Goal: Check status: Check status

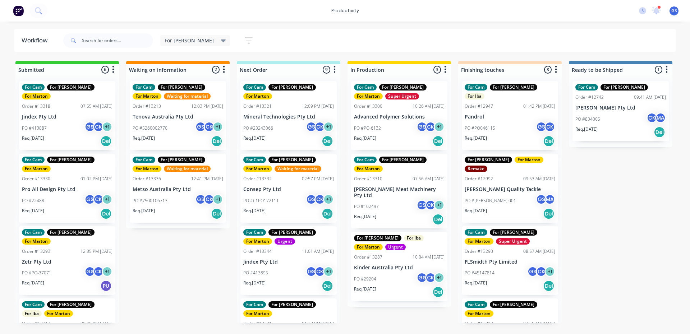
click at [277, 44] on div "For [PERSON_NAME] Save new view None edit For [PERSON_NAME] (Default) edit For …" at bounding box center [369, 41] width 614 height 22
drag, startPoint x: 276, startPoint y: 35, endPoint x: 248, endPoint y: 74, distance: 47.8
click at [279, 36] on div "For Gary Save new view None edit For Gary (Default) edit For Cam edit Marton ed…" at bounding box center [369, 41] width 614 height 22
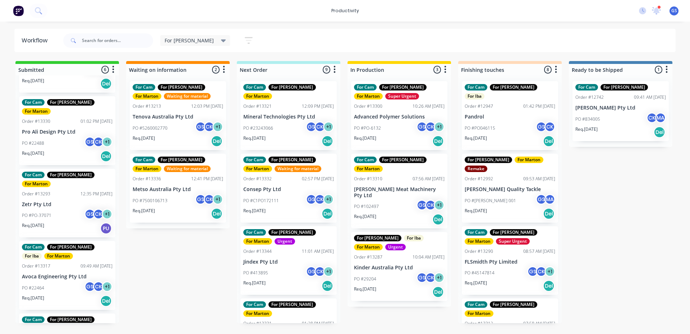
scroll to position [145, 0]
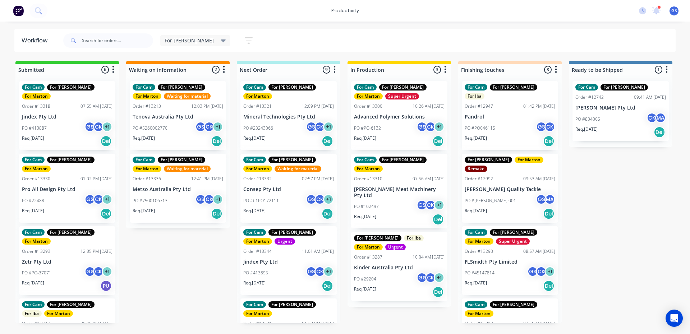
click at [411, 125] on div "PO #PO-6132 GS CK + 1" at bounding box center [399, 128] width 91 height 14
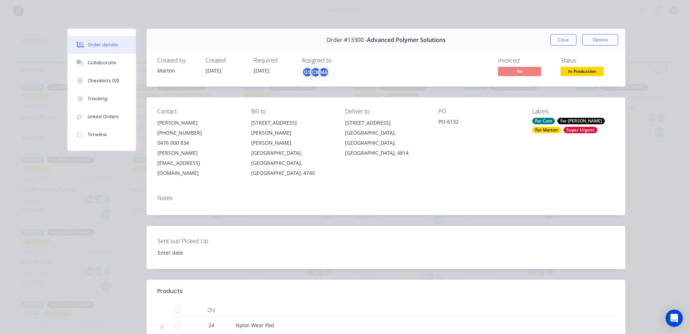
click at [567, 39] on button "Close" at bounding box center [563, 39] width 26 height 11
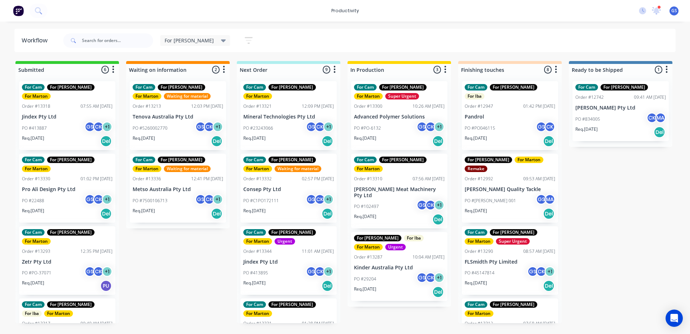
click at [390, 200] on div "PO #102497 GS CK + 1" at bounding box center [399, 207] width 91 height 14
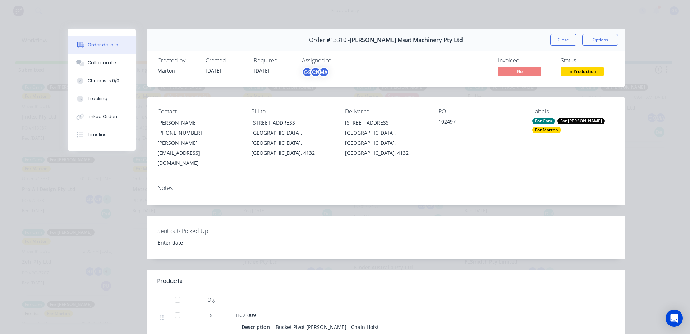
click at [555, 38] on button "Close" at bounding box center [563, 39] width 26 height 11
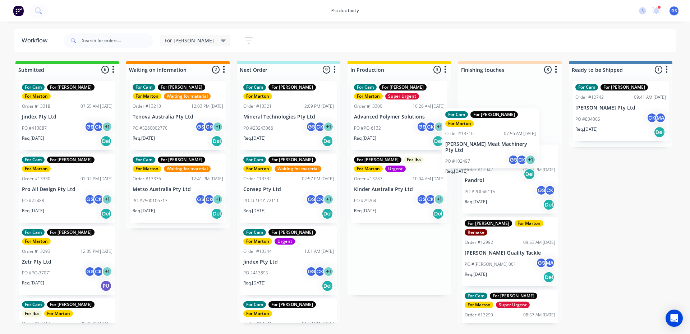
drag, startPoint x: 367, startPoint y: 195, endPoint x: 461, endPoint y: 148, distance: 104.9
click at [461, 148] on div "Submitted 6 Sort By Created date Required date Order number Customer name Most …" at bounding box center [490, 192] width 990 height 262
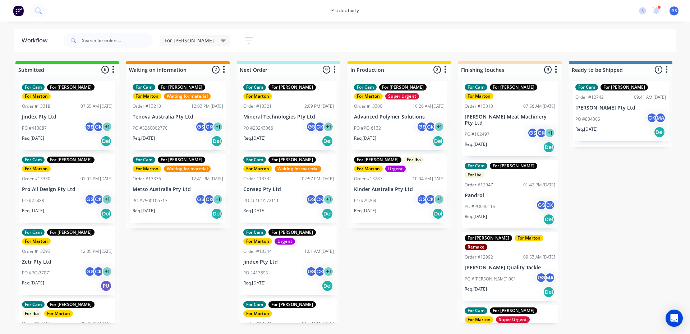
click at [283, 121] on div "PO #23243066 GS CK + 1" at bounding box center [288, 128] width 91 height 14
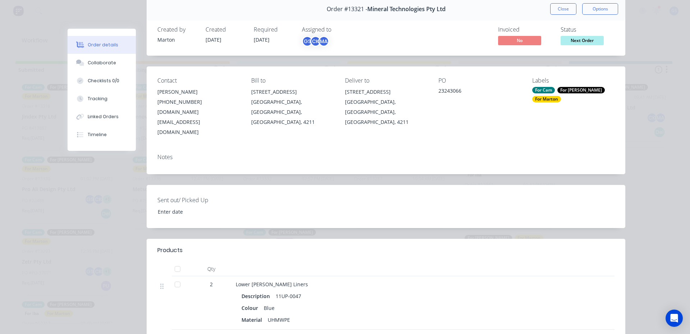
scroll to position [72, 0]
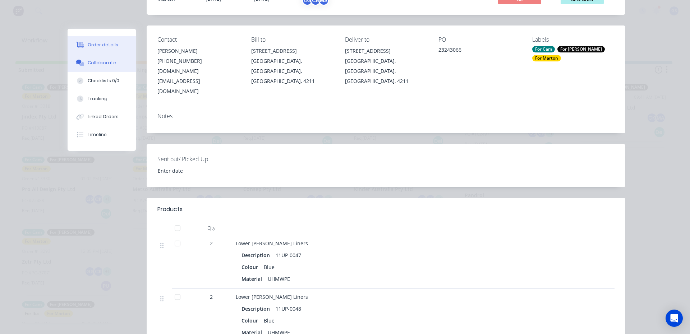
click at [100, 65] on div "Collaborate" at bounding box center [102, 63] width 28 height 6
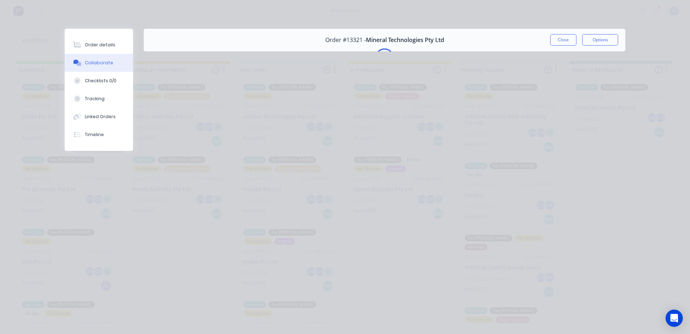
scroll to position [0, 0]
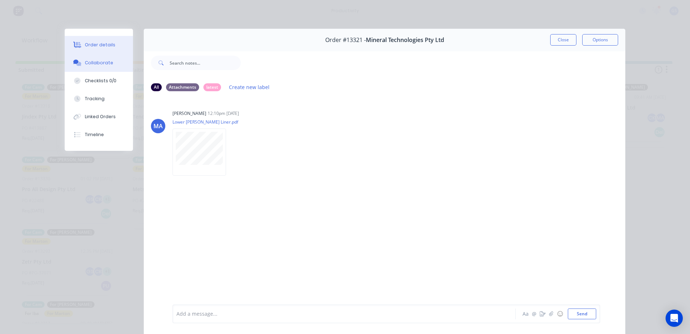
click at [116, 42] on button "Order details" at bounding box center [99, 45] width 68 height 18
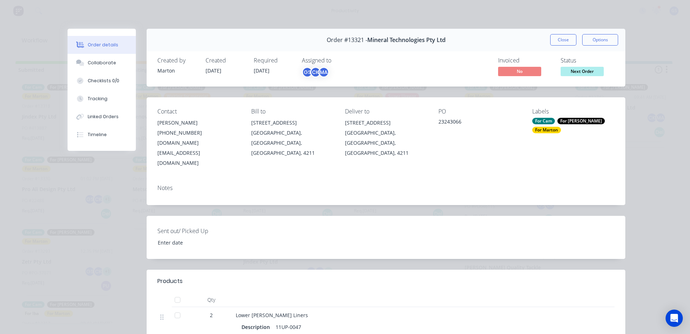
click at [559, 44] on button "Close" at bounding box center [563, 39] width 26 height 11
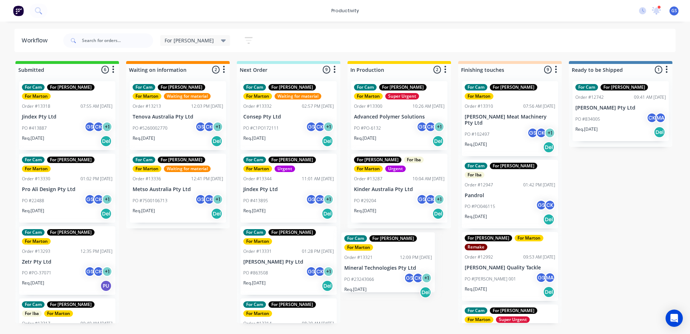
drag, startPoint x: 251, startPoint y: 105, endPoint x: 355, endPoint y: 257, distance: 184.4
click at [355, 257] on div "Submitted 6 Sort By Created date Required date Order number Customer name Most …" at bounding box center [490, 192] width 990 height 262
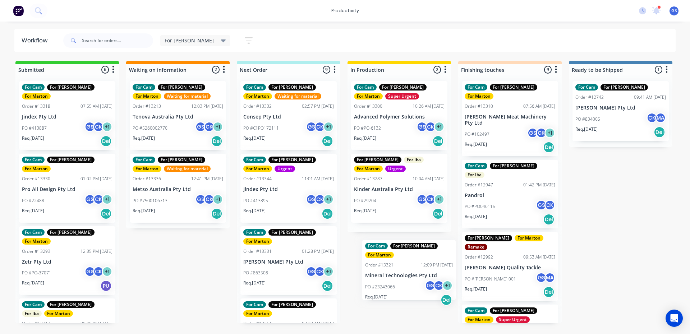
drag, startPoint x: 298, startPoint y: 118, endPoint x: 416, endPoint y: 269, distance: 191.5
click at [416, 269] on div "Submitted 6 Sort By Created date Required date Order number Customer name Most …" at bounding box center [490, 192] width 990 height 262
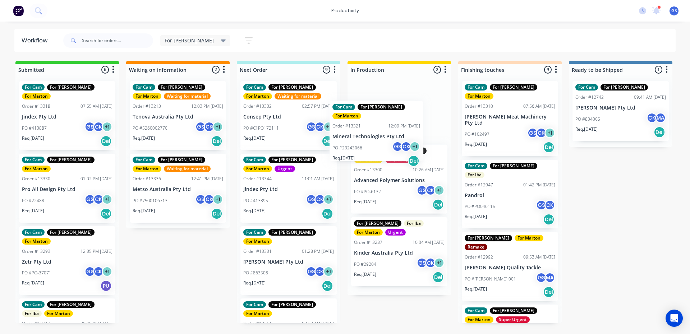
drag, startPoint x: 288, startPoint y: 114, endPoint x: 379, endPoint y: 134, distance: 93.4
click at [379, 134] on div "Submitted 6 Sort By Created date Required date Order number Customer name Most …" at bounding box center [490, 192] width 990 height 262
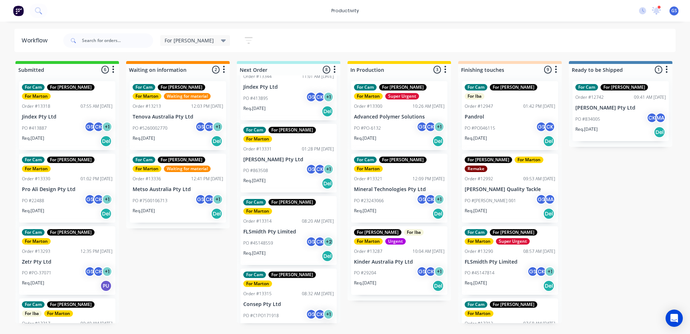
scroll to position [108, 0]
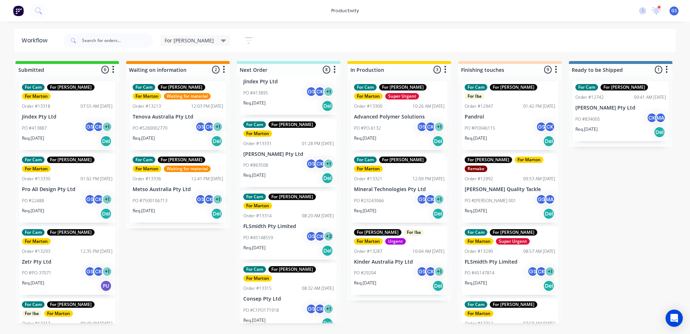
click at [302, 172] on div "Req. [DATE] Del" at bounding box center [288, 178] width 91 height 12
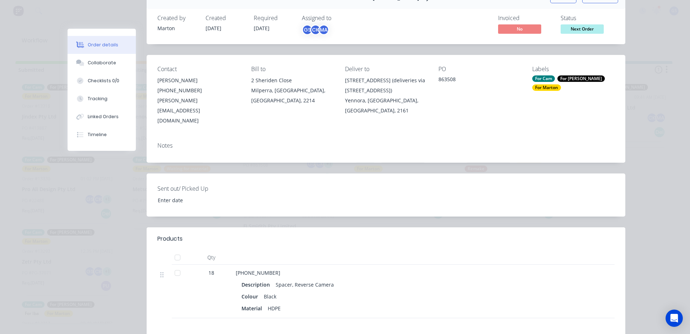
scroll to position [144, 0]
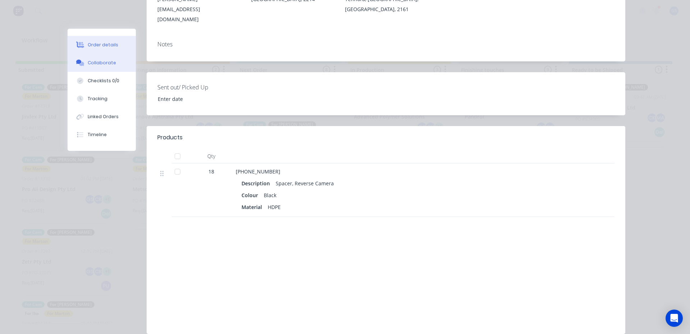
click at [120, 63] on button "Collaborate" at bounding box center [102, 63] width 68 height 18
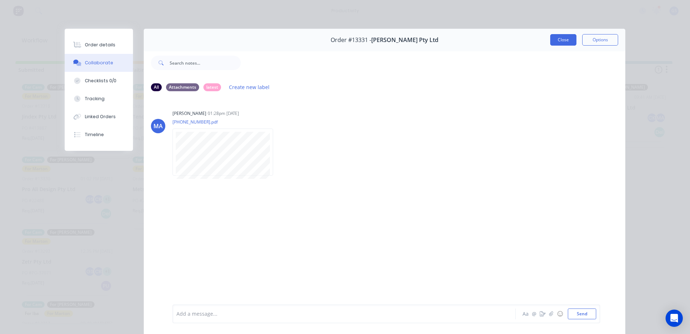
click at [550, 39] on button "Close" at bounding box center [563, 39] width 26 height 11
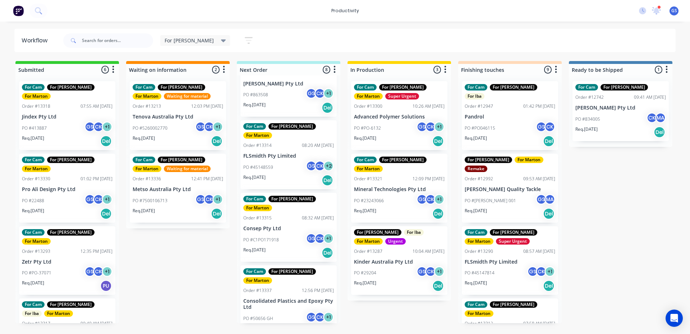
scroll to position [144, 0]
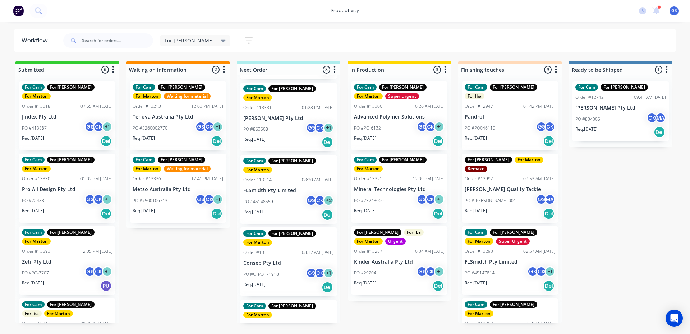
click at [286, 195] on div "PO #45148559 GS CK + 2" at bounding box center [288, 202] width 91 height 14
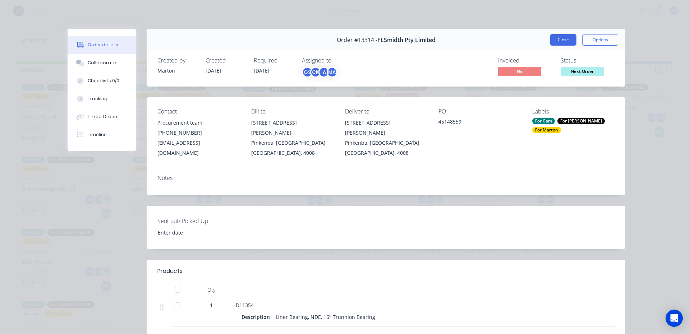
click at [563, 43] on button "Close" at bounding box center [563, 39] width 26 height 11
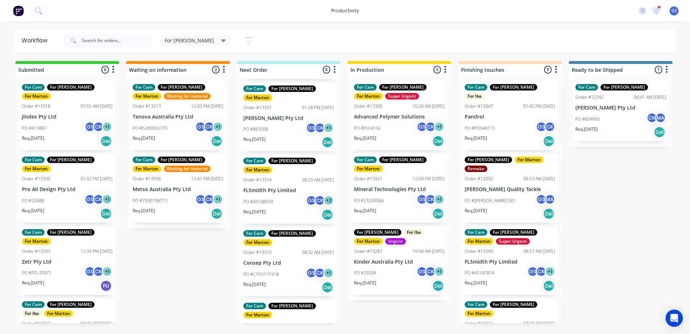
click at [280, 268] on div "PO #C1PO171918 GS CK + 1" at bounding box center [288, 275] width 91 height 14
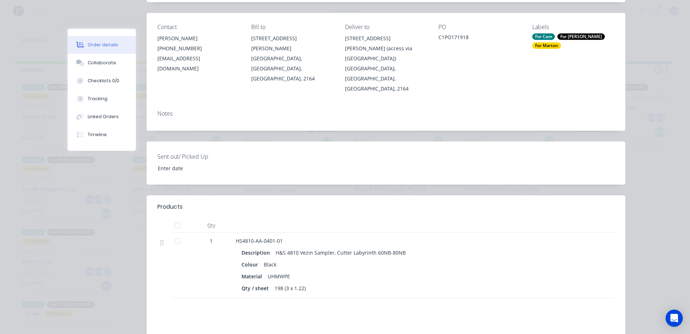
scroll to position [108, 0]
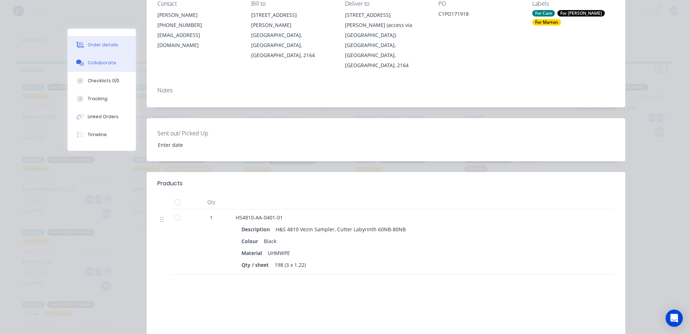
click at [122, 64] on button "Collaborate" at bounding box center [102, 63] width 68 height 18
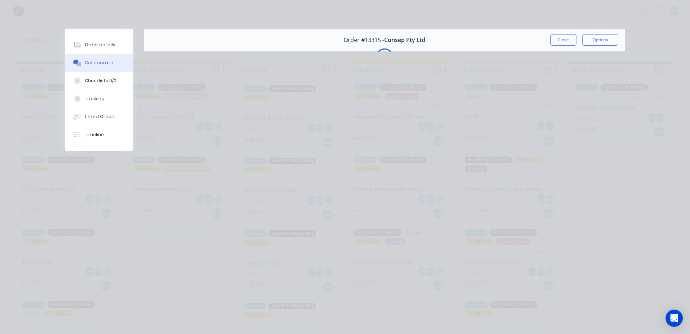
scroll to position [0, 0]
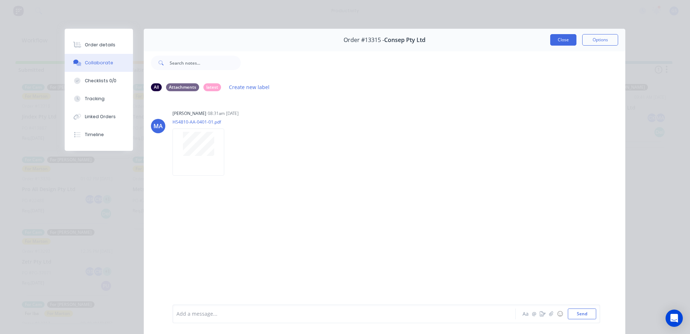
click at [566, 43] on button "Close" at bounding box center [563, 39] width 26 height 11
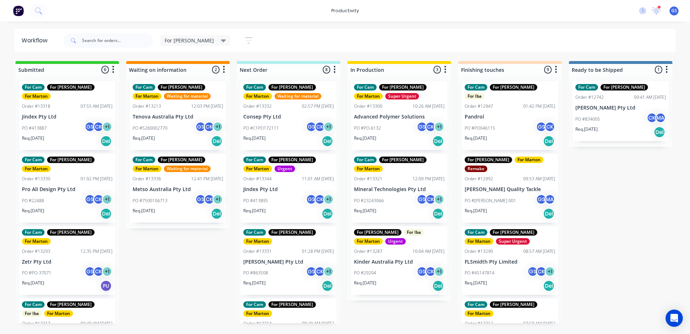
click at [596, 217] on div "Submitted 6 Sort By Created date Required date Order number Customer name Most …" at bounding box center [490, 192] width 990 height 262
click at [252, 212] on p "Req. 02/10/25" at bounding box center [254, 211] width 22 height 6
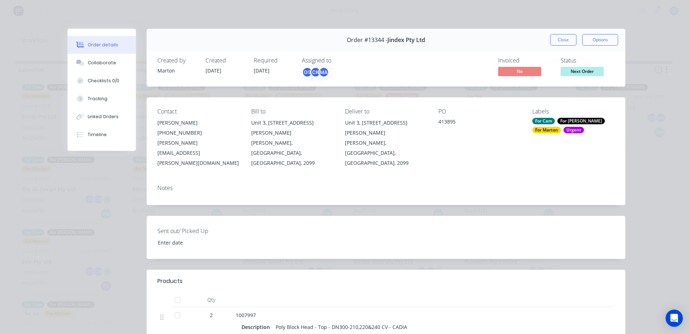
click at [554, 37] on button "Close" at bounding box center [563, 39] width 26 height 11
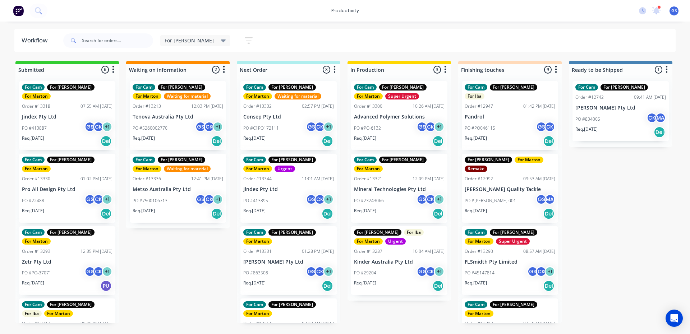
click at [551, 44] on div "For Gary Save new view None edit For Gary (Default) edit For Cam edit Marton ed…" at bounding box center [369, 41] width 614 height 22
click at [411, 194] on div "PO #23243066 GS CK + 1" at bounding box center [399, 201] width 91 height 14
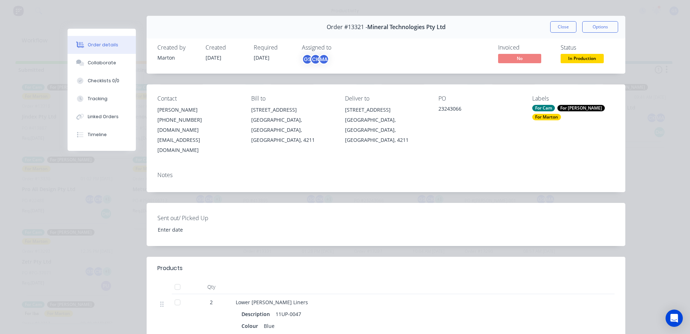
scroll to position [36, 0]
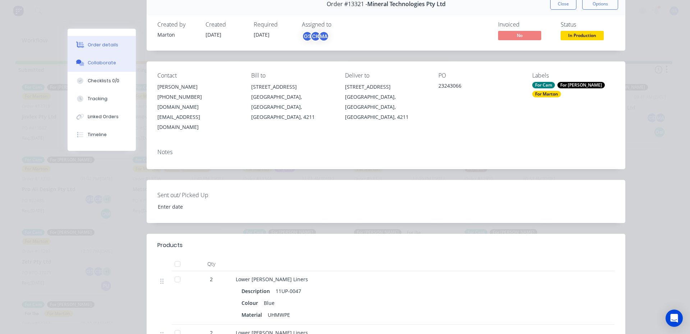
click at [112, 58] on button "Collaborate" at bounding box center [102, 63] width 68 height 18
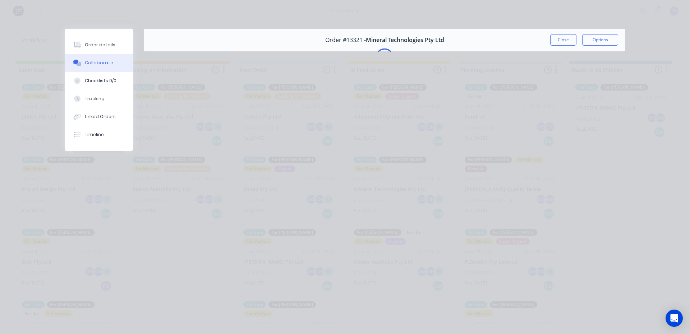
scroll to position [0, 0]
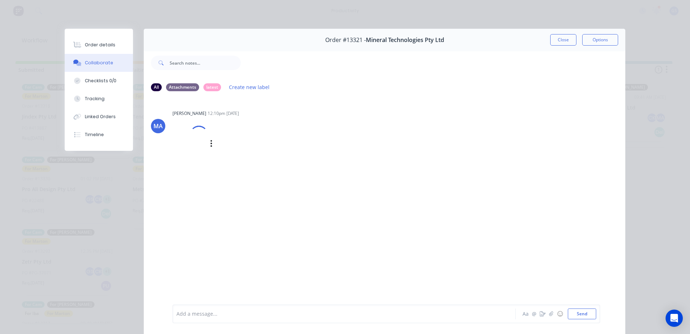
drag, startPoint x: 196, startPoint y: 139, endPoint x: 195, endPoint y: 143, distance: 4.9
click at [195, 143] on div at bounding box center [199, 135] width 24 height 24
click at [112, 50] on button "Order details" at bounding box center [99, 45] width 68 height 18
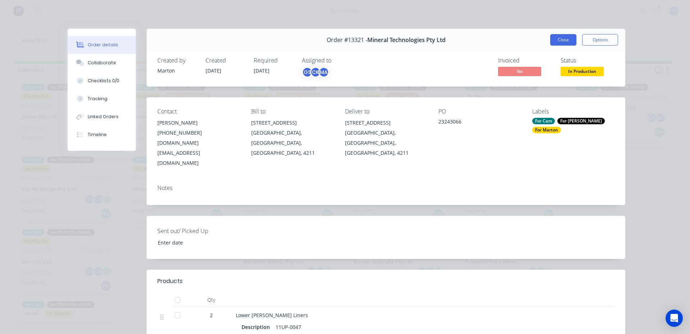
click at [557, 41] on button "Close" at bounding box center [563, 39] width 26 height 11
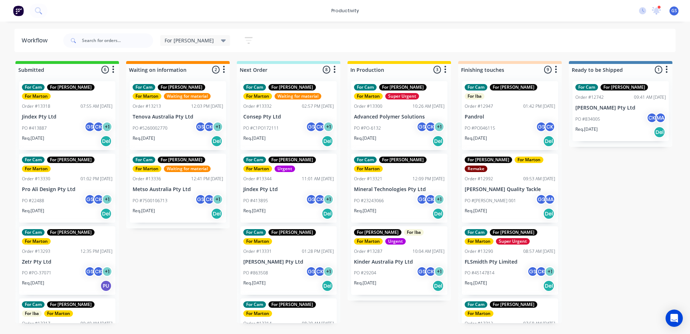
click at [393, 197] on div "PO #23243066 GS CK + 1" at bounding box center [399, 201] width 91 height 14
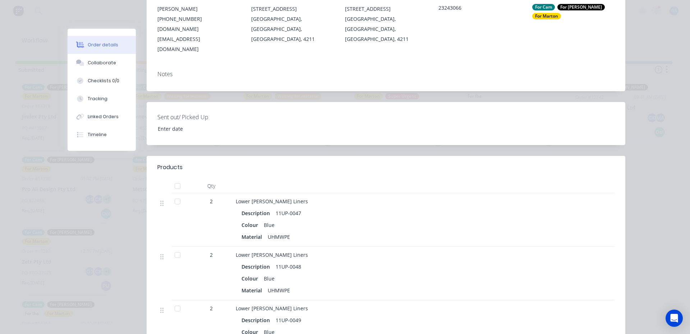
scroll to position [180, 0]
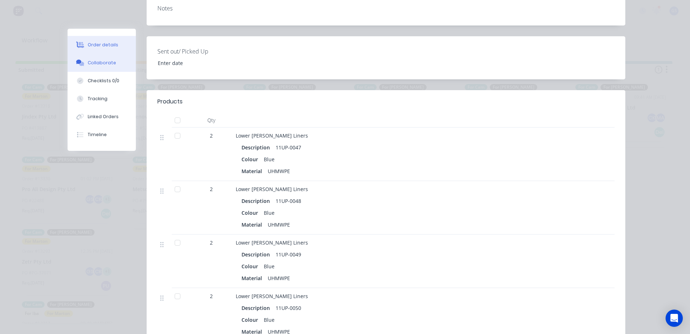
click at [110, 63] on div "Collaborate" at bounding box center [102, 63] width 28 height 6
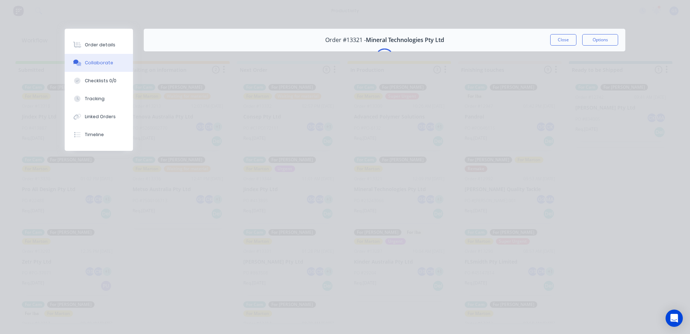
scroll to position [0, 0]
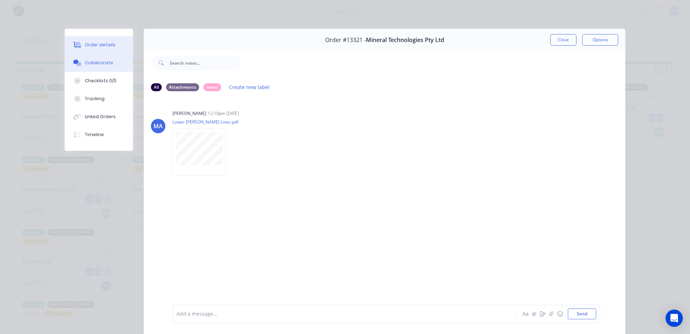
click at [97, 40] on button "Order details" at bounding box center [99, 45] width 68 height 18
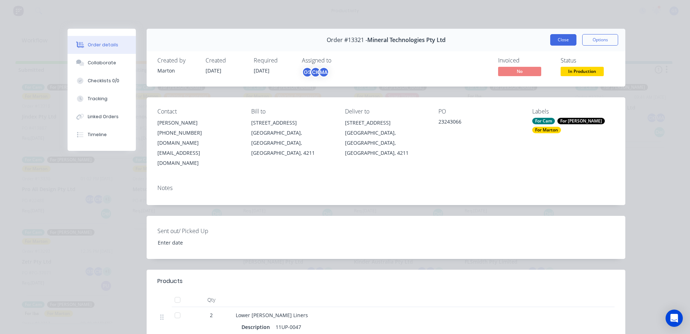
click at [568, 37] on button "Close" at bounding box center [563, 39] width 26 height 11
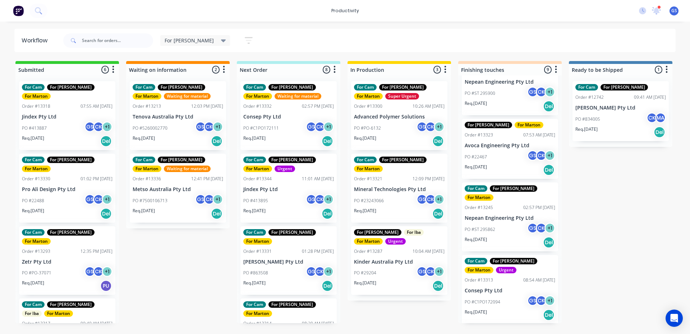
scroll to position [344, 0]
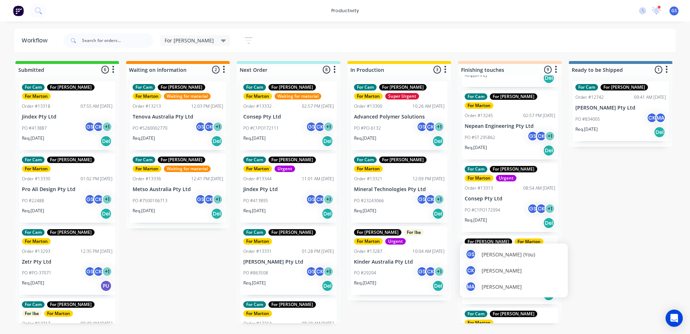
click at [513, 282] on div "MA Marton Agocs" at bounding box center [513, 286] width 97 height 11
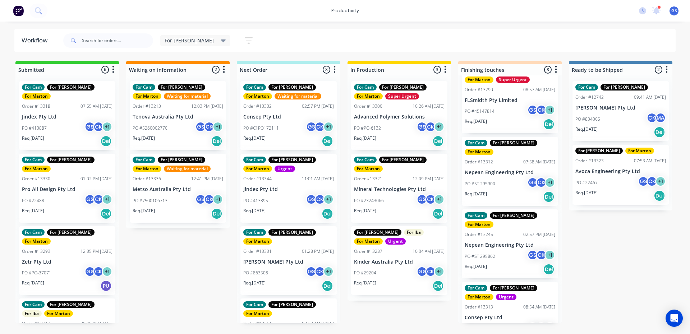
scroll to position [281, 0]
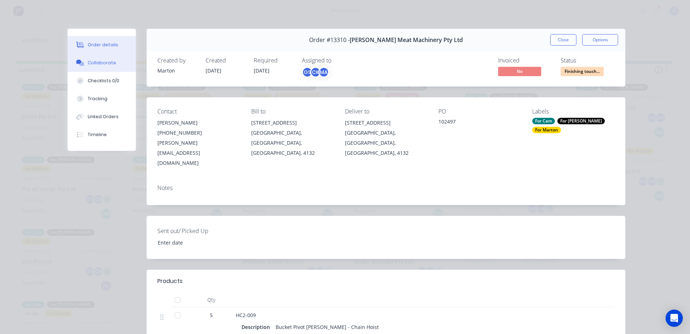
click at [121, 66] on button "Collaborate" at bounding box center [102, 63] width 68 height 18
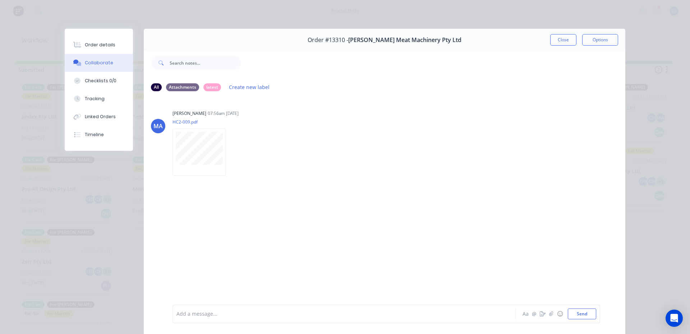
click at [560, 46] on div "Order #13310 - [PERSON_NAME] Meat Machinery Pty Ltd Close Options" at bounding box center [384, 40] width 481 height 23
click at [560, 40] on button "Close" at bounding box center [563, 39] width 26 height 11
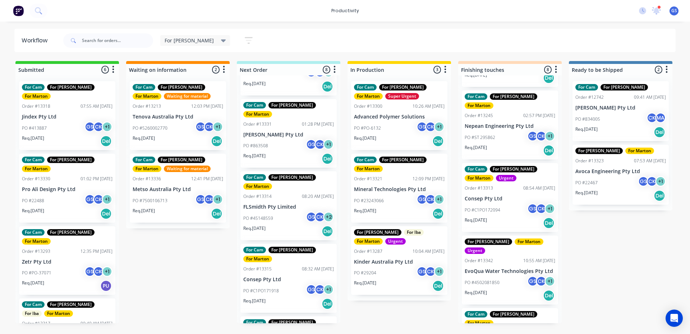
scroll to position [0, 0]
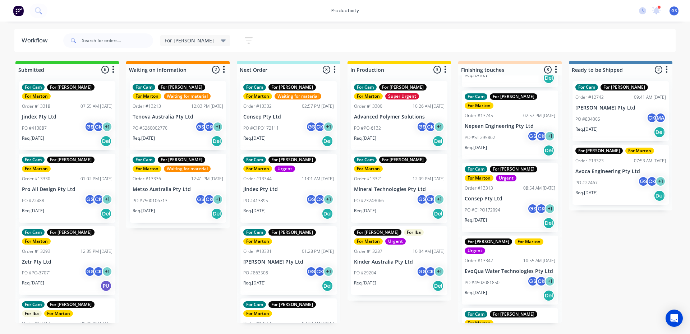
click at [395, 270] on div "PO #29204 GS CK + 1" at bounding box center [399, 273] width 91 height 14
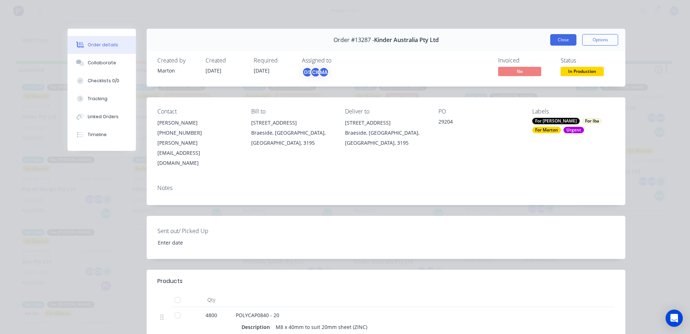
click at [557, 36] on button "Close" at bounding box center [563, 39] width 26 height 11
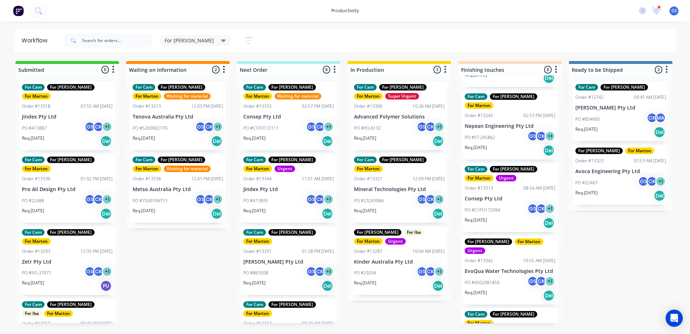
click at [369, 194] on div "PO #23243066 GS CK + 1" at bounding box center [399, 201] width 91 height 14
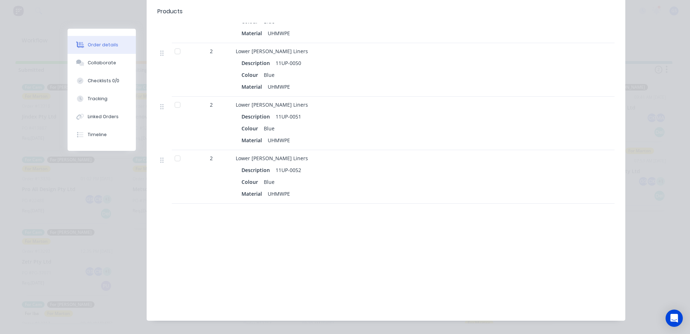
scroll to position [389, 0]
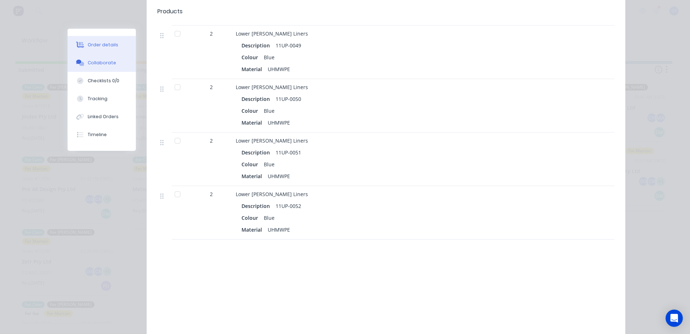
click at [98, 71] on button "Collaborate" at bounding box center [102, 63] width 68 height 18
